Goal: Find specific page/section: Find specific page/section

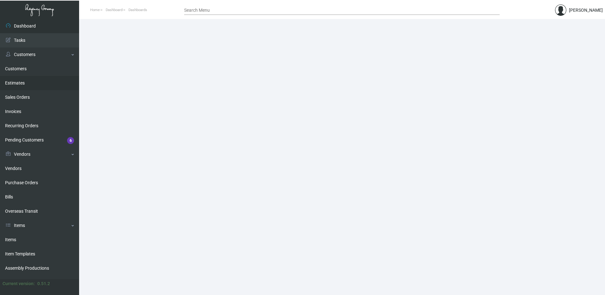
click at [28, 71] on link "Customers" at bounding box center [39, 69] width 79 height 14
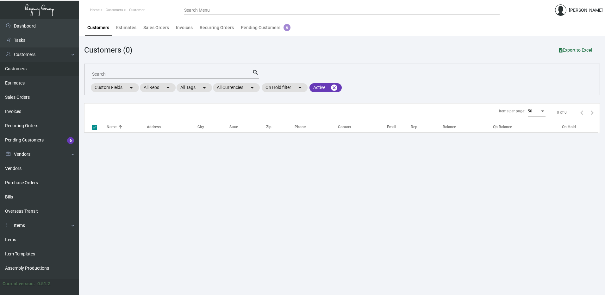
checkbox input "false"
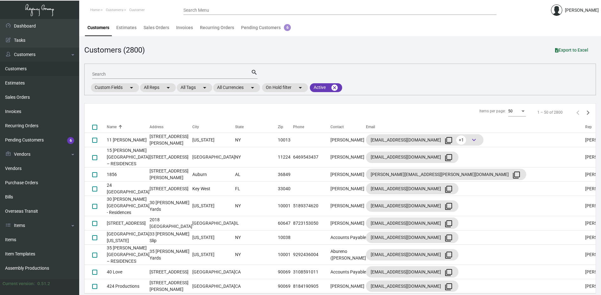
click at [149, 72] on input "Search" at bounding box center [171, 74] width 159 height 5
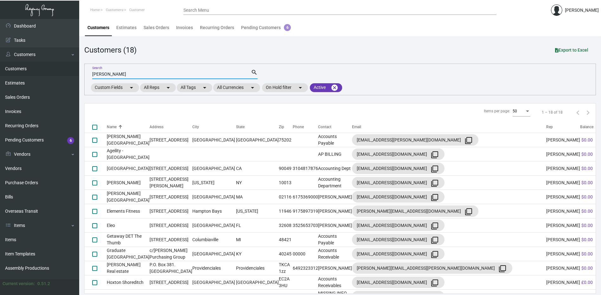
click at [106, 76] on input "[PERSON_NAME]" at bounding box center [171, 74] width 159 height 5
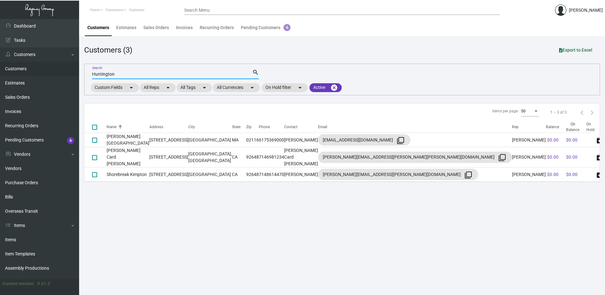
click at [130, 73] on input "Huntington" at bounding box center [172, 74] width 160 height 5
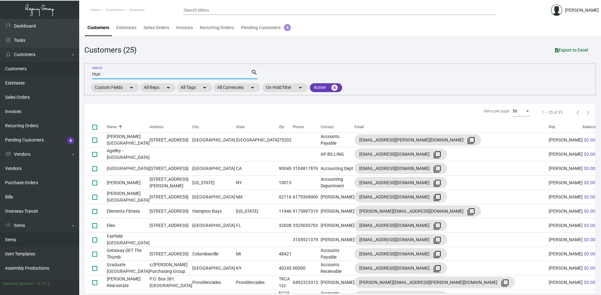
type input "Hun"
click at [27, 236] on link "Items" at bounding box center [39, 240] width 79 height 14
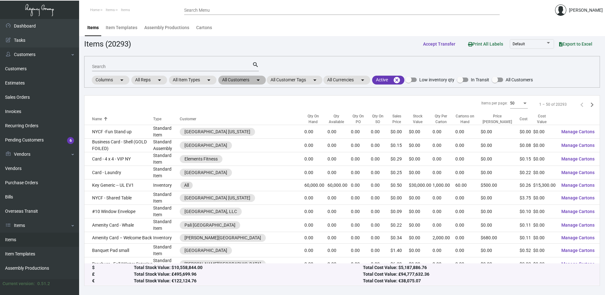
click at [259, 79] on mat-icon "arrow_drop_down" at bounding box center [259, 80] width 8 height 8
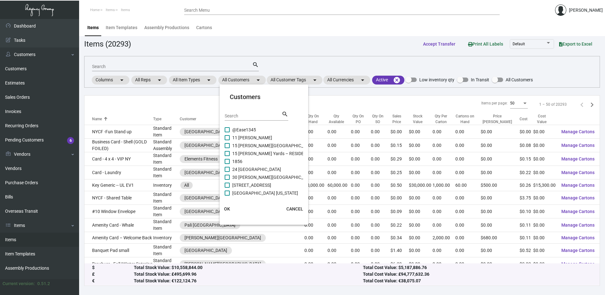
click at [248, 120] on div "Search" at bounding box center [253, 116] width 57 height 10
click at [252, 117] on input "Search" at bounding box center [253, 116] width 57 height 5
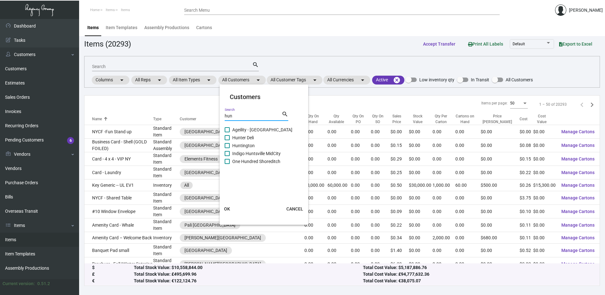
type input "hun"
click at [228, 146] on span at bounding box center [227, 145] width 5 height 5
click at [227, 148] on input "Huntington" at bounding box center [227, 148] width 0 height 0
checkbox input "true"
click at [253, 78] on div at bounding box center [302, 147] width 605 height 295
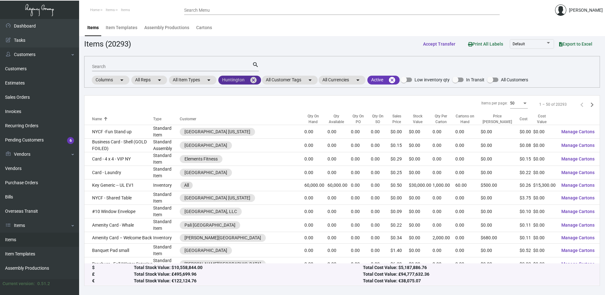
click at [255, 81] on mat-icon "cancel" at bounding box center [254, 80] width 8 height 8
